Goal: Information Seeking & Learning: Learn about a topic

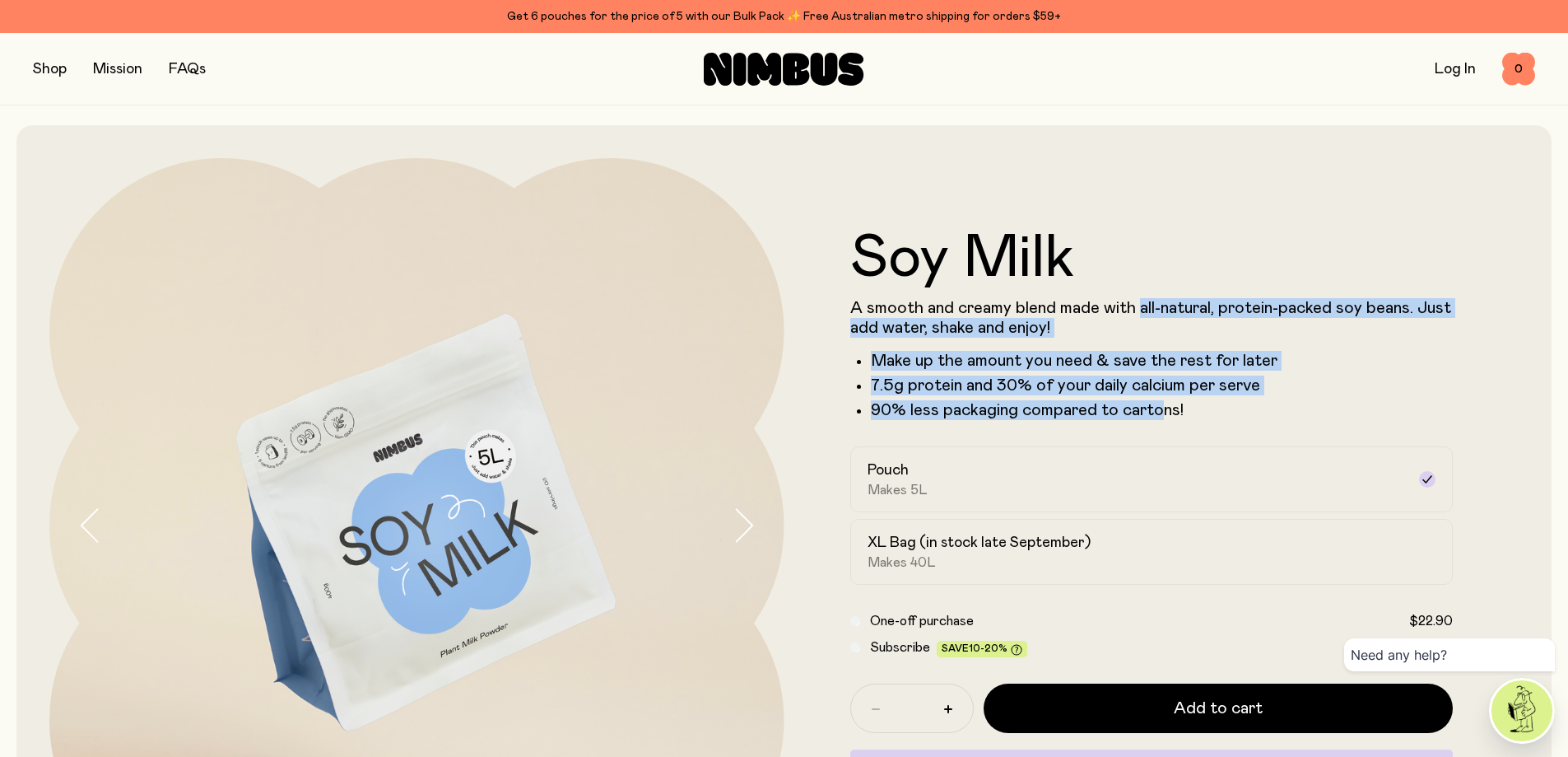
drag, startPoint x: 1136, startPoint y: 307, endPoint x: 1160, endPoint y: 410, distance: 105.8
click at [1160, 410] on div "A smooth and creamy blend made with all-natural, protein-packed soy beans. Just…" at bounding box center [1152, 359] width 603 height 122
click at [1160, 410] on p "90% less packaging compared to cartons!" at bounding box center [1162, 410] width 583 height 20
drag, startPoint x: 1211, startPoint y: 307, endPoint x: 1217, endPoint y: 422, distance: 115.2
click at [1217, 422] on form "Soy Milk A smooth and creamy blend made with all-natural, protein-packed soy be…" at bounding box center [1152, 525] width 735 height 593
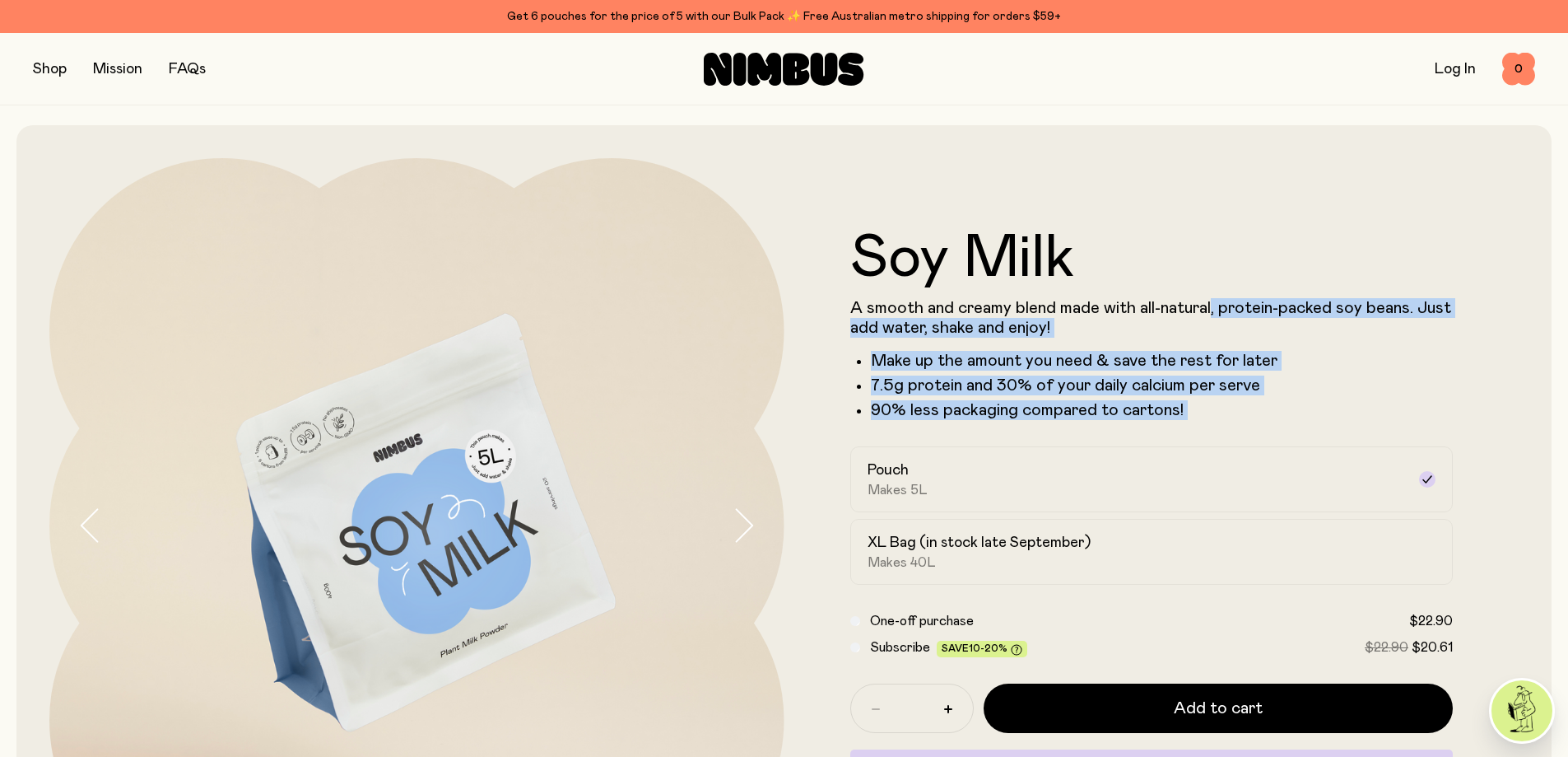
click at [1217, 422] on form "Soy Milk A smooth and creamy blend made with all-natural, protein-packed soy be…" at bounding box center [1152, 525] width 735 height 593
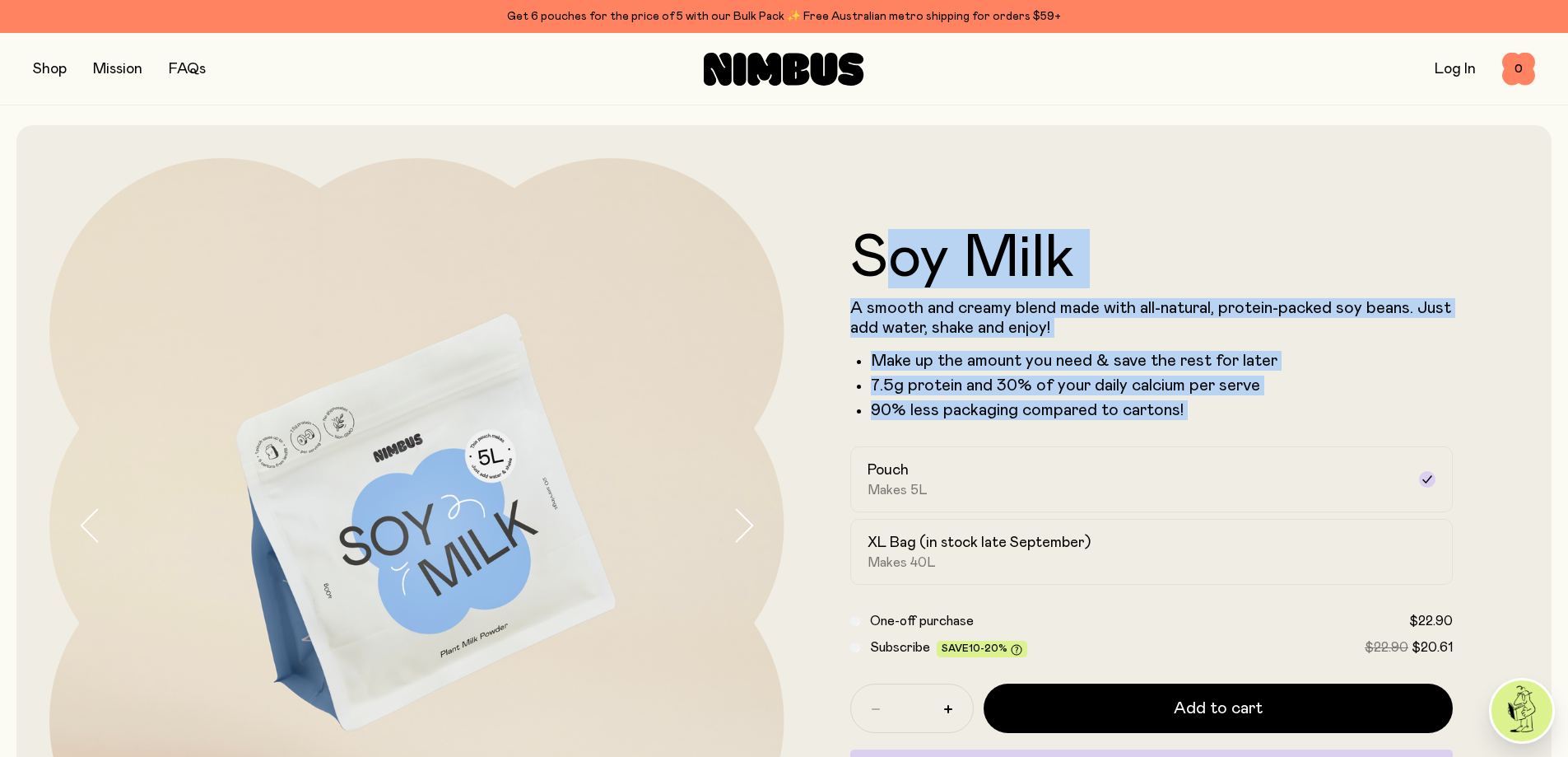
drag, startPoint x: 1150, startPoint y: 427, endPoint x: 901, endPoint y: 288, distance: 285.2
click at [901, 288] on form "Soy Milk A smooth and creamy blend made with all-natural, protein-packed soy be…" at bounding box center [1152, 525] width 735 height 593
click at [1013, 351] on li "Make up the amount you need & save the rest for later" at bounding box center [1162, 360] width 583 height 20
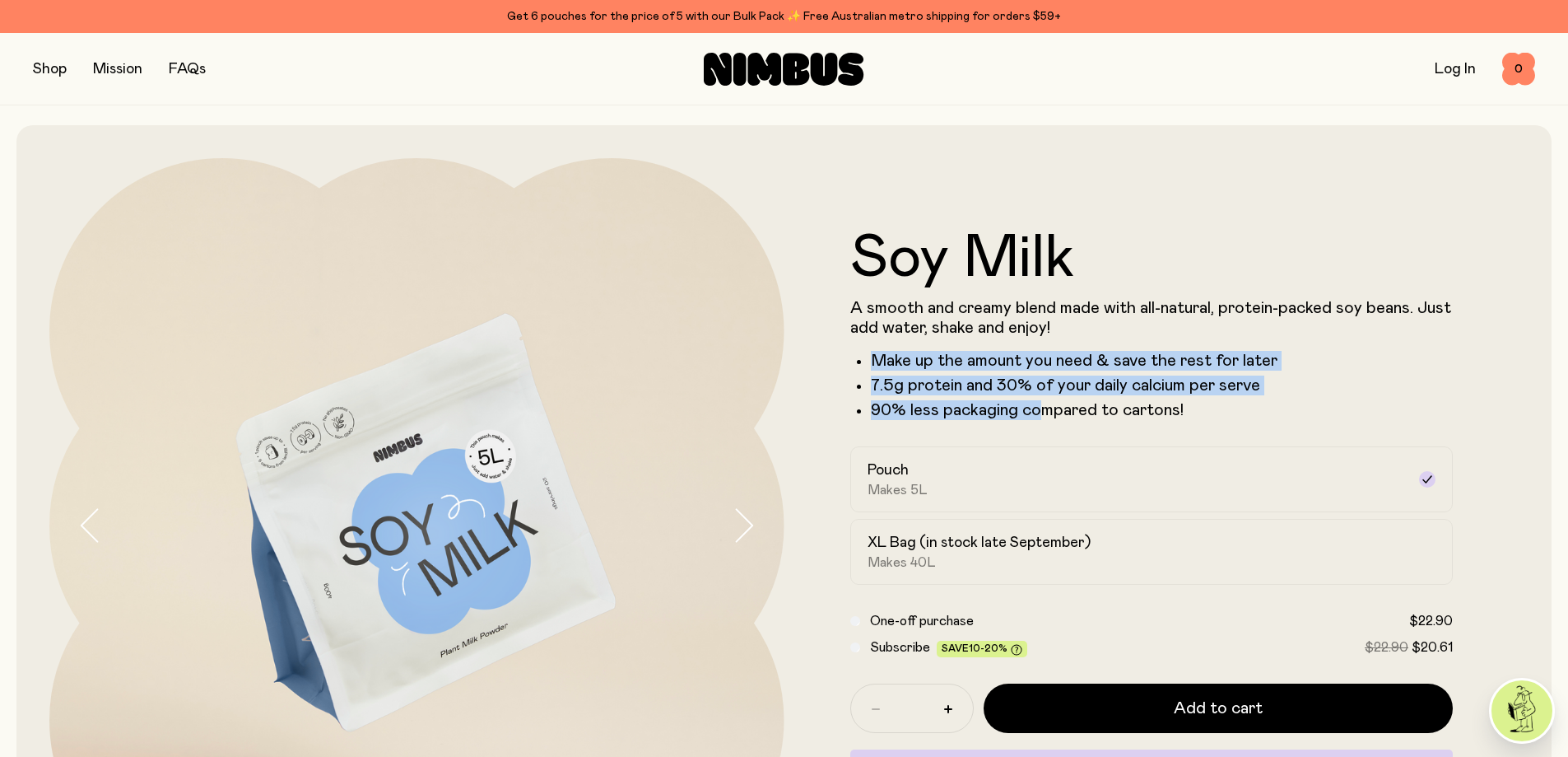
drag, startPoint x: 867, startPoint y: 362, endPoint x: 1035, endPoint y: 408, distance: 174.2
click at [1035, 408] on ul "Make up the amount you need & save the rest for later 7.5g protein and 30% of y…" at bounding box center [1152, 385] width 603 height 69
click at [1035, 408] on p "90% less packaging compared to cartons!" at bounding box center [1162, 410] width 583 height 20
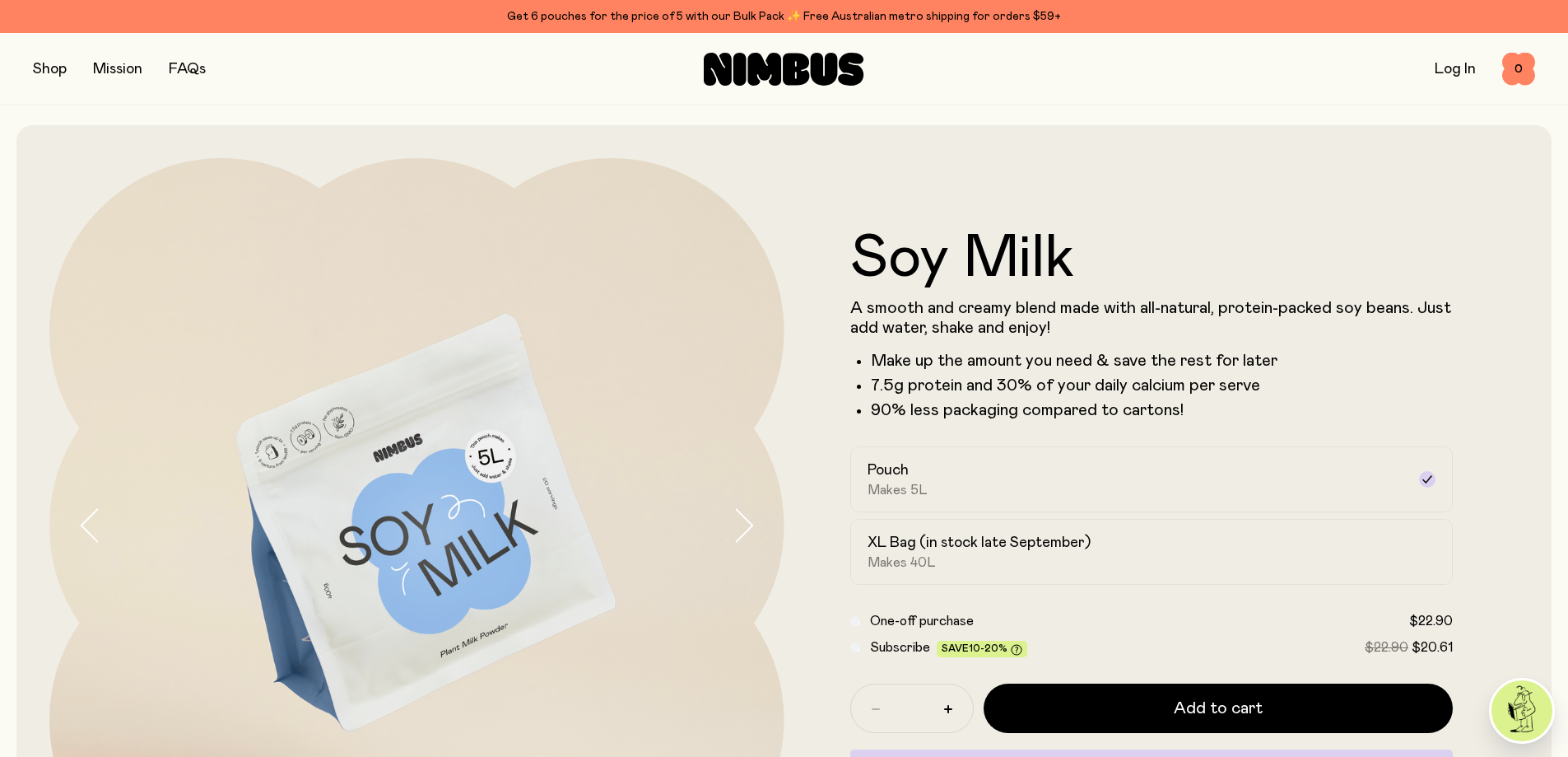
click at [1210, 266] on h1 "Soy Milk" at bounding box center [1152, 258] width 603 height 59
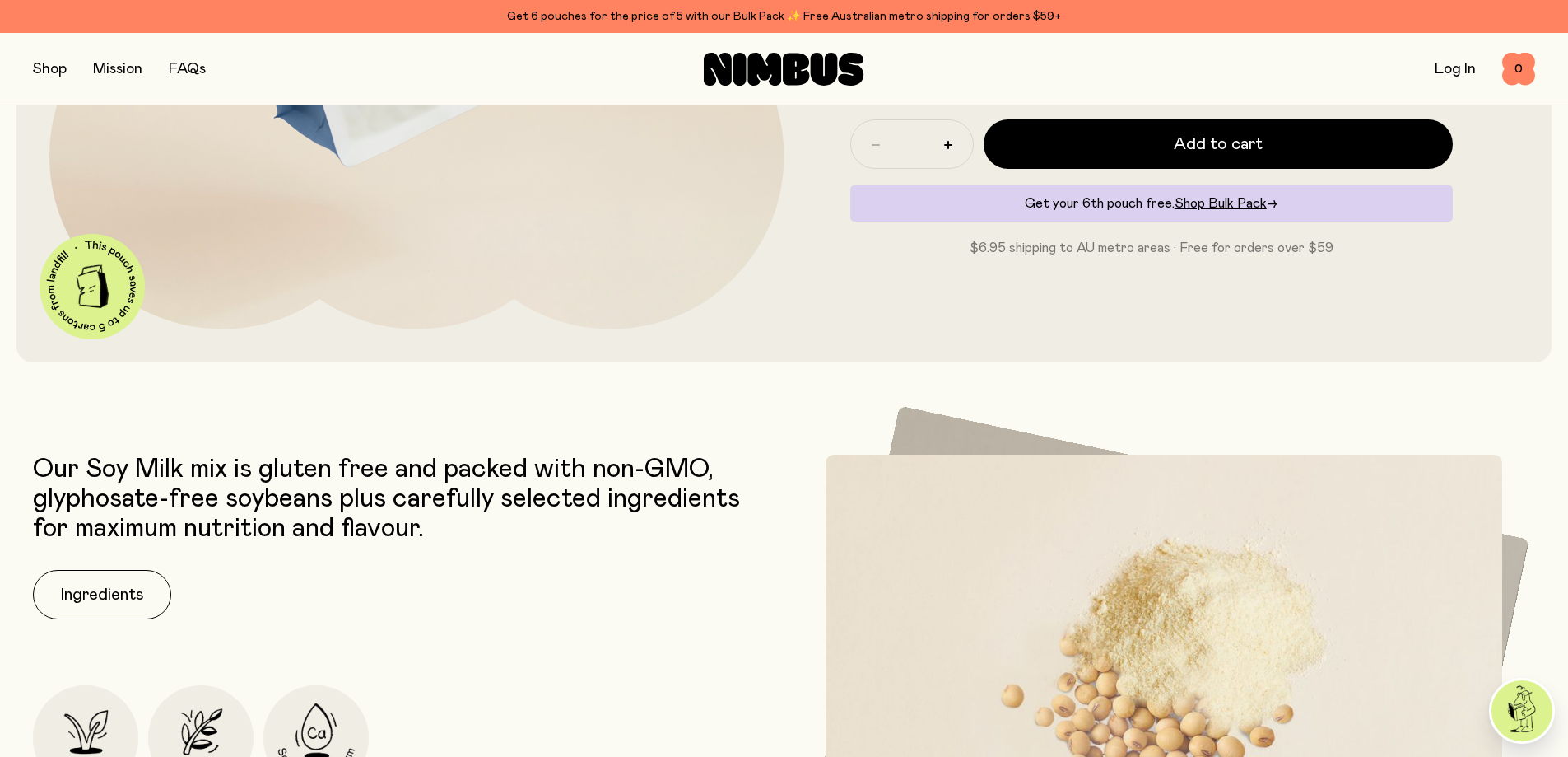
scroll to position [83, 0]
